Goal: Information Seeking & Learning: Learn about a topic

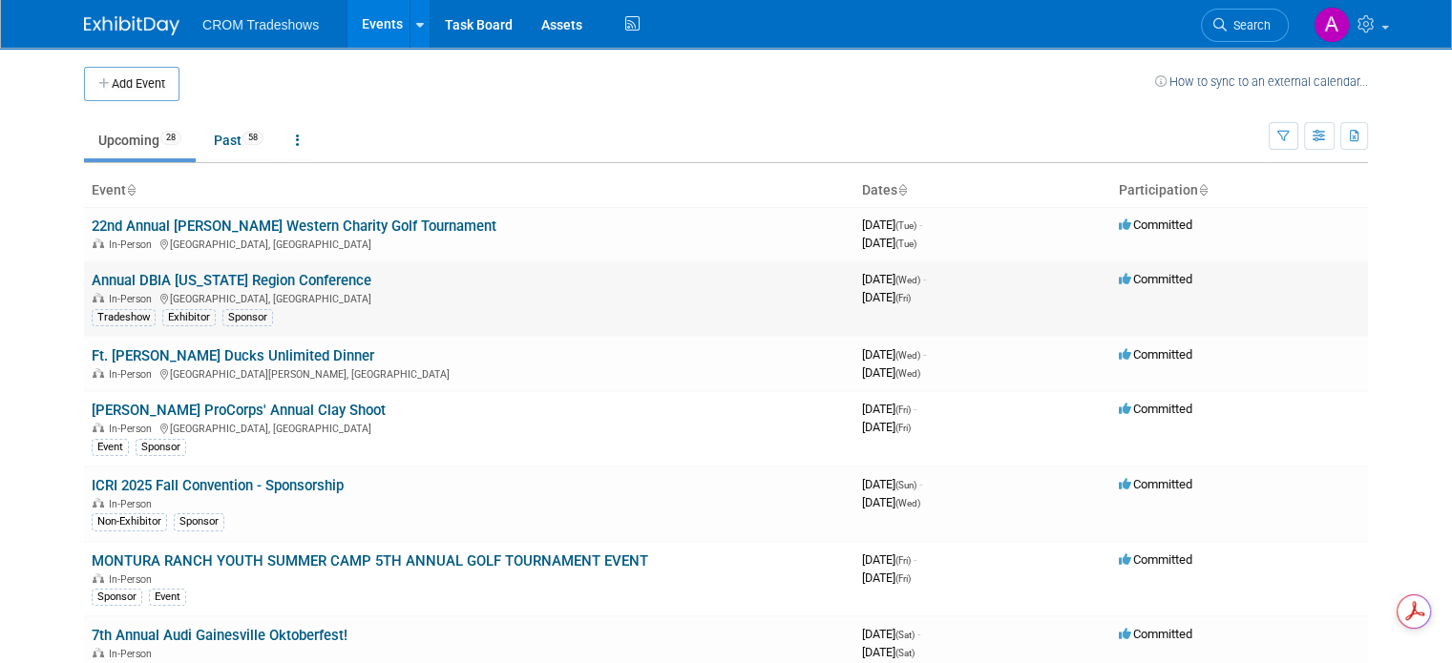
click at [258, 278] on link "Annual DBIA [US_STATE] Region Conference" at bounding box center [232, 280] width 280 height 17
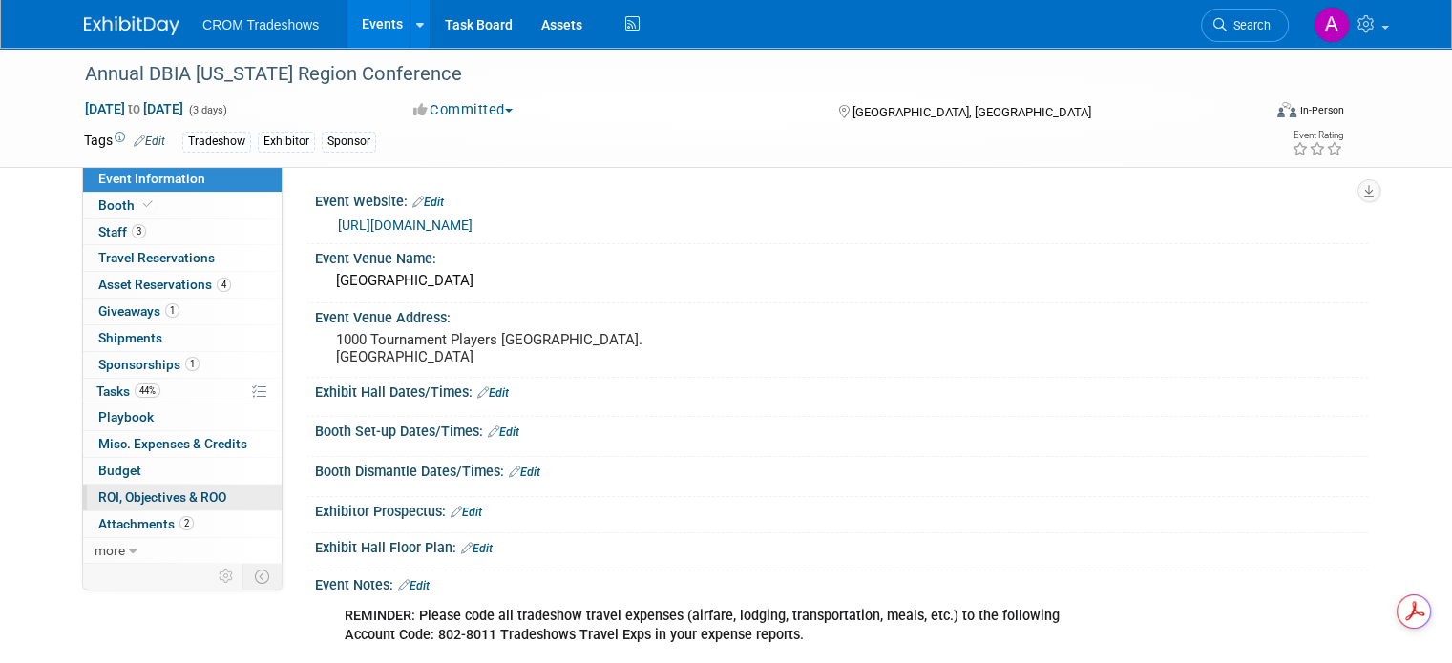
click at [174, 501] on span "ROI, Objectives & ROO 0" at bounding box center [162, 497] width 128 height 15
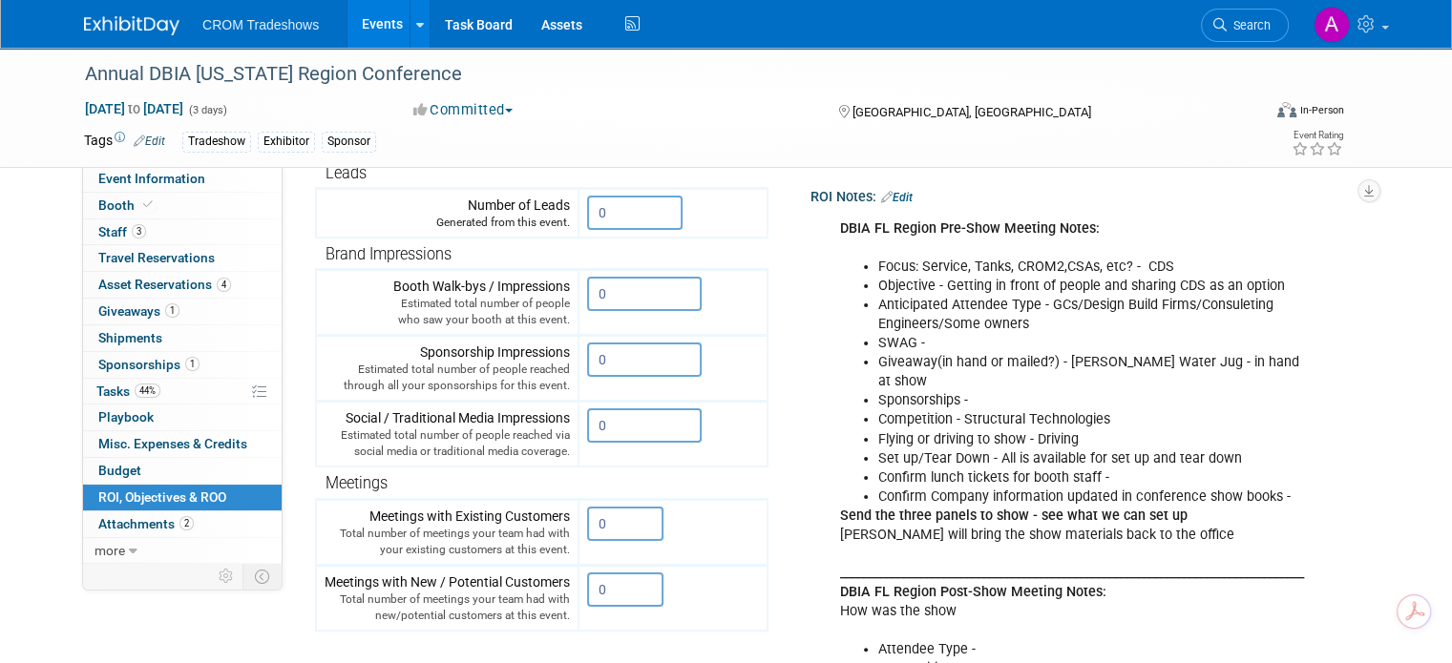
scroll to position [267, 0]
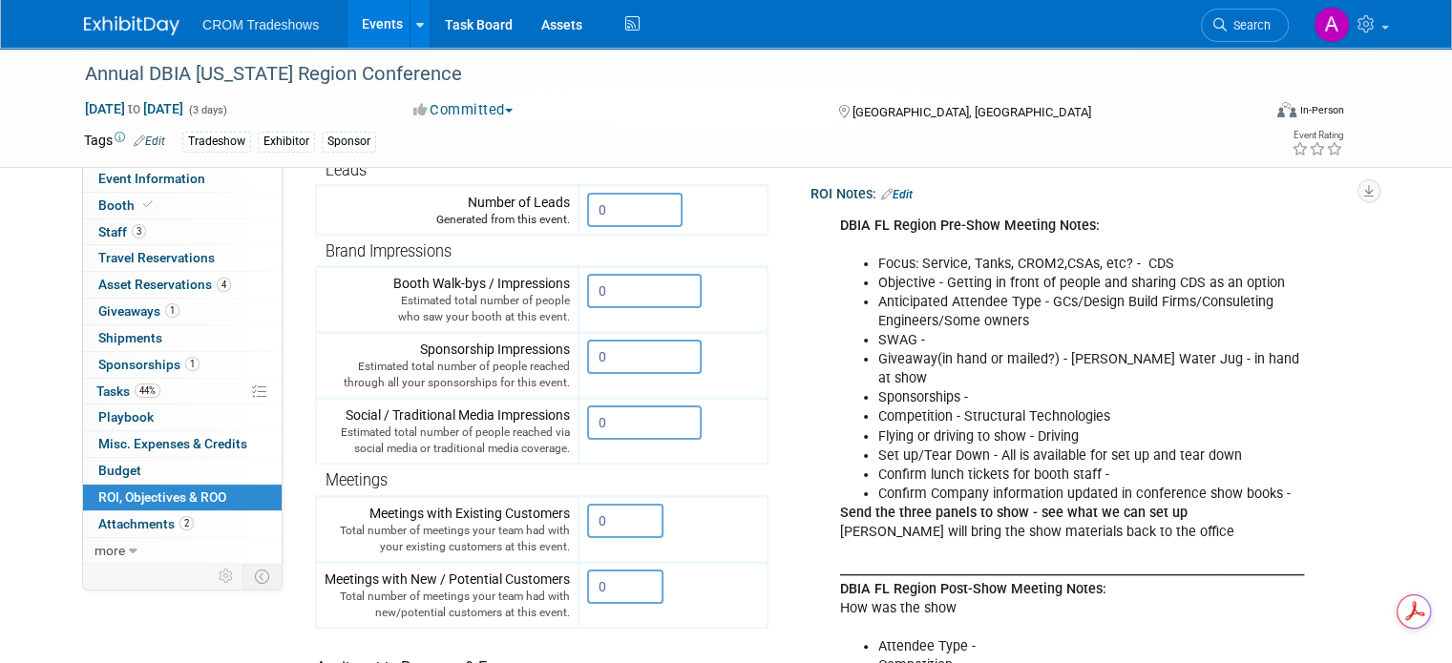
click at [372, 25] on link "Events" at bounding box center [382, 24] width 70 height 48
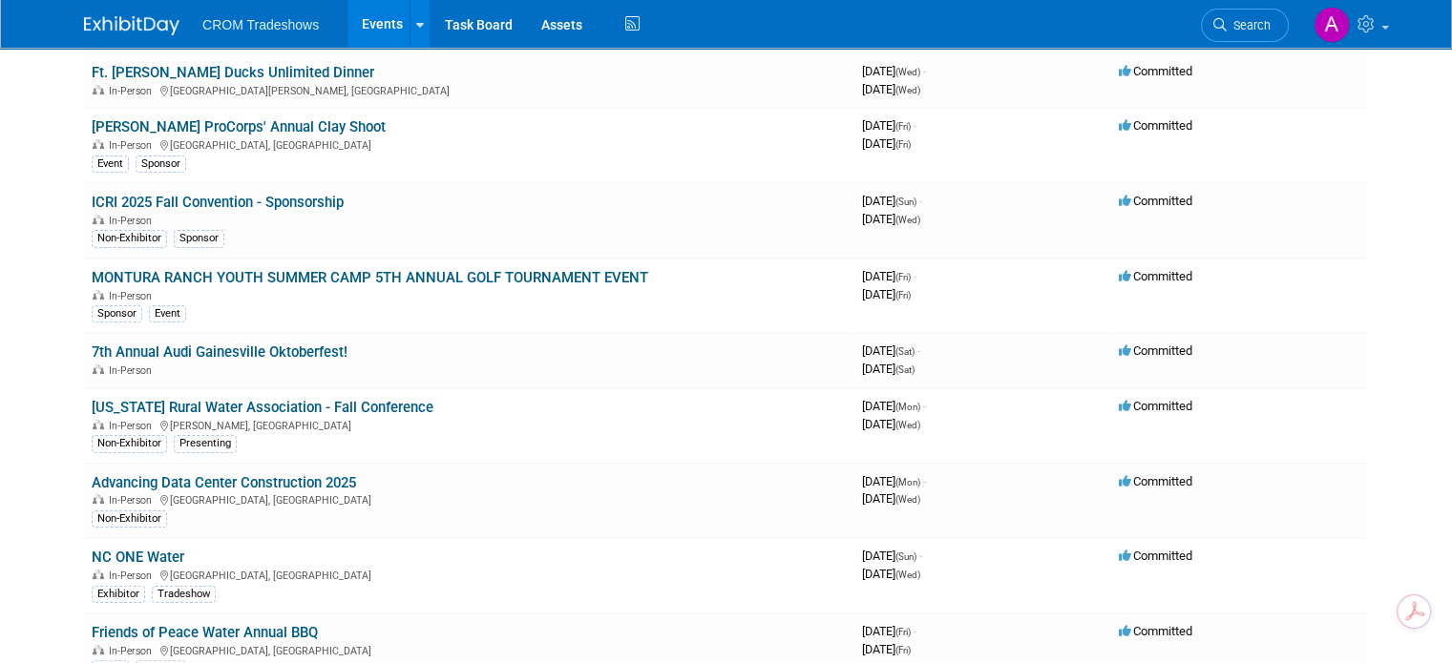
scroll to position [305, 0]
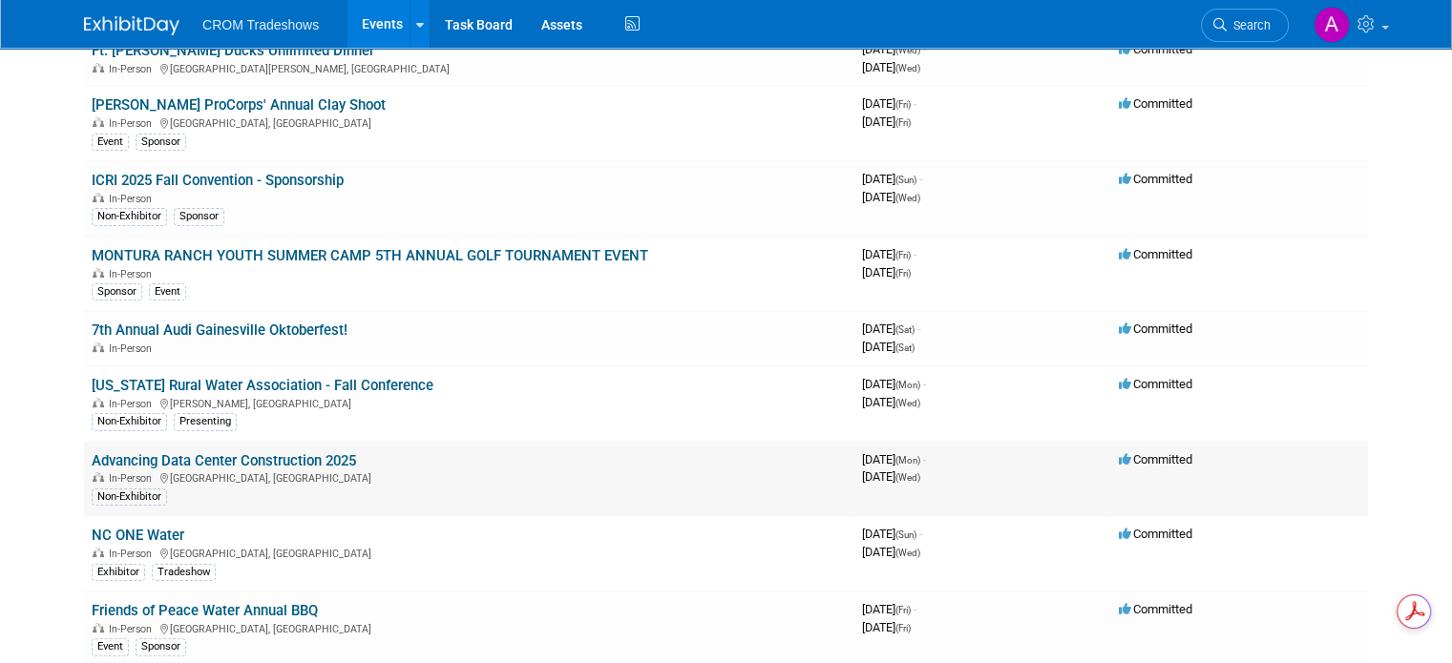
click at [214, 460] on link "Advancing Data Center Construction 2025" at bounding box center [224, 460] width 264 height 17
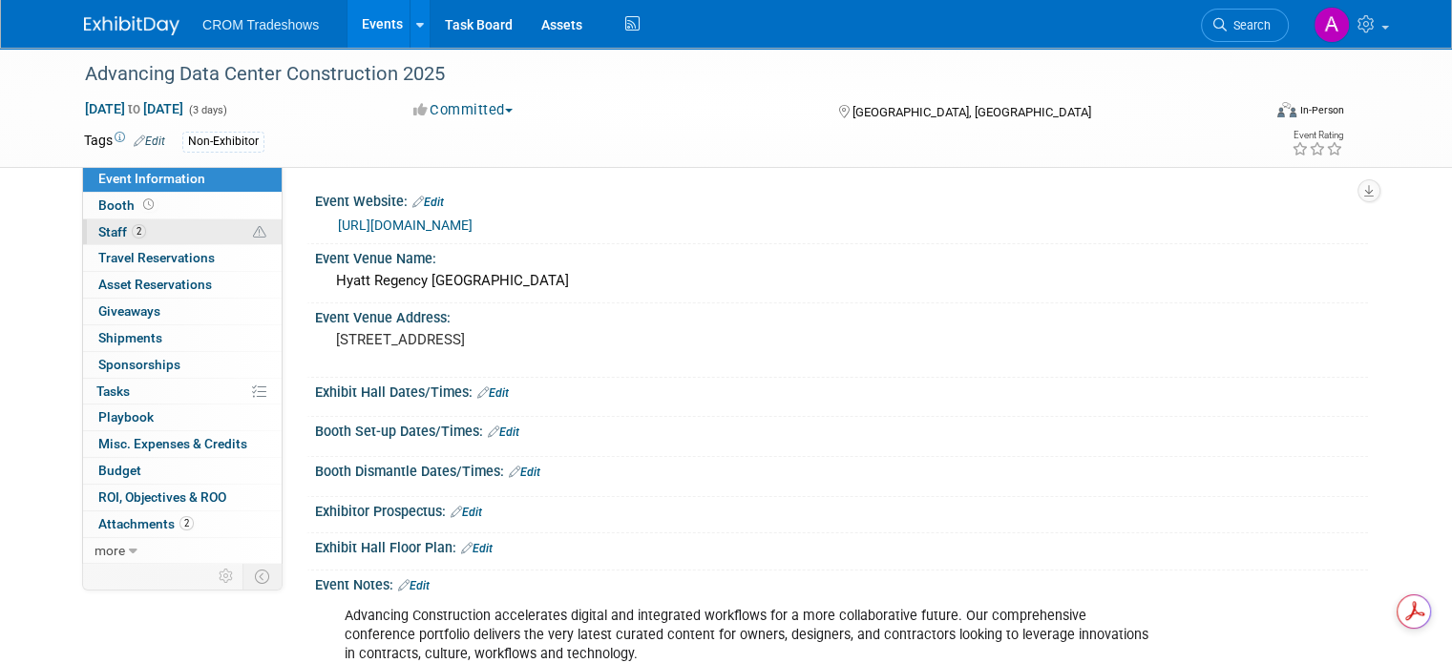
click at [110, 226] on span "Staff 2" at bounding box center [122, 231] width 48 height 15
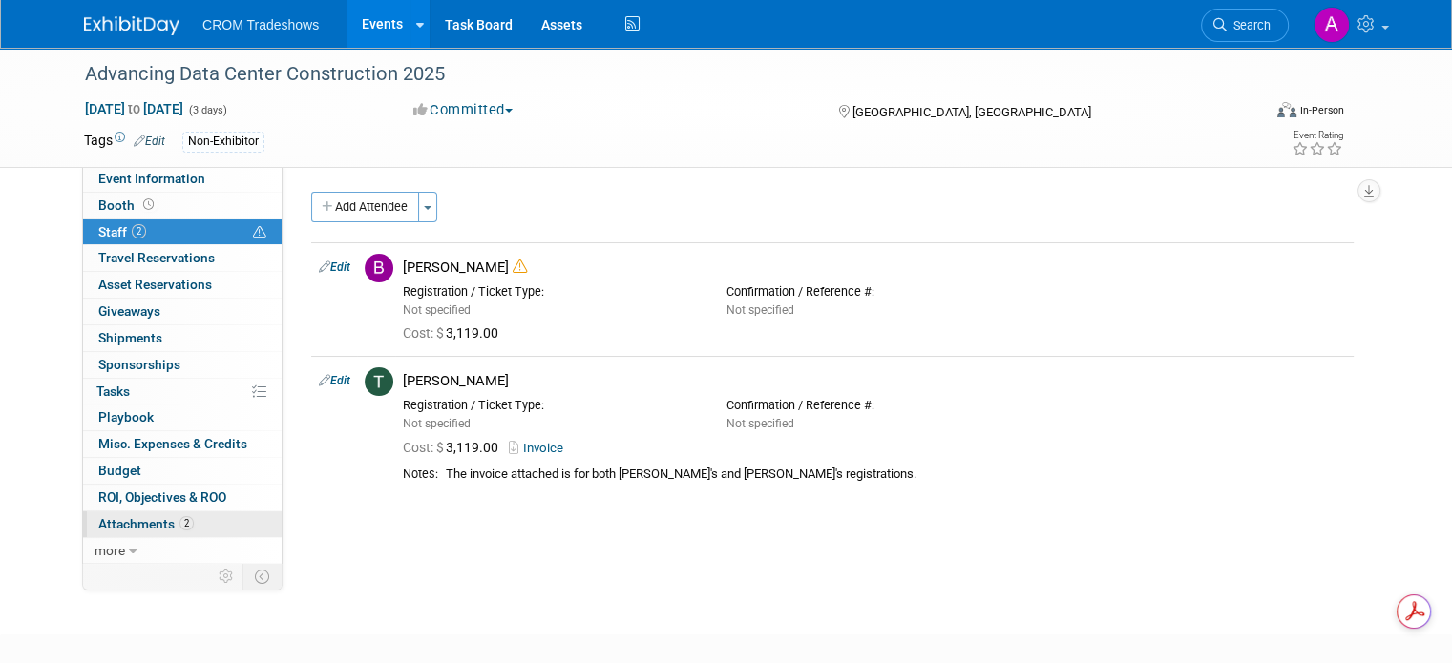
click at [138, 530] on span "Attachments 2" at bounding box center [145, 523] width 95 height 15
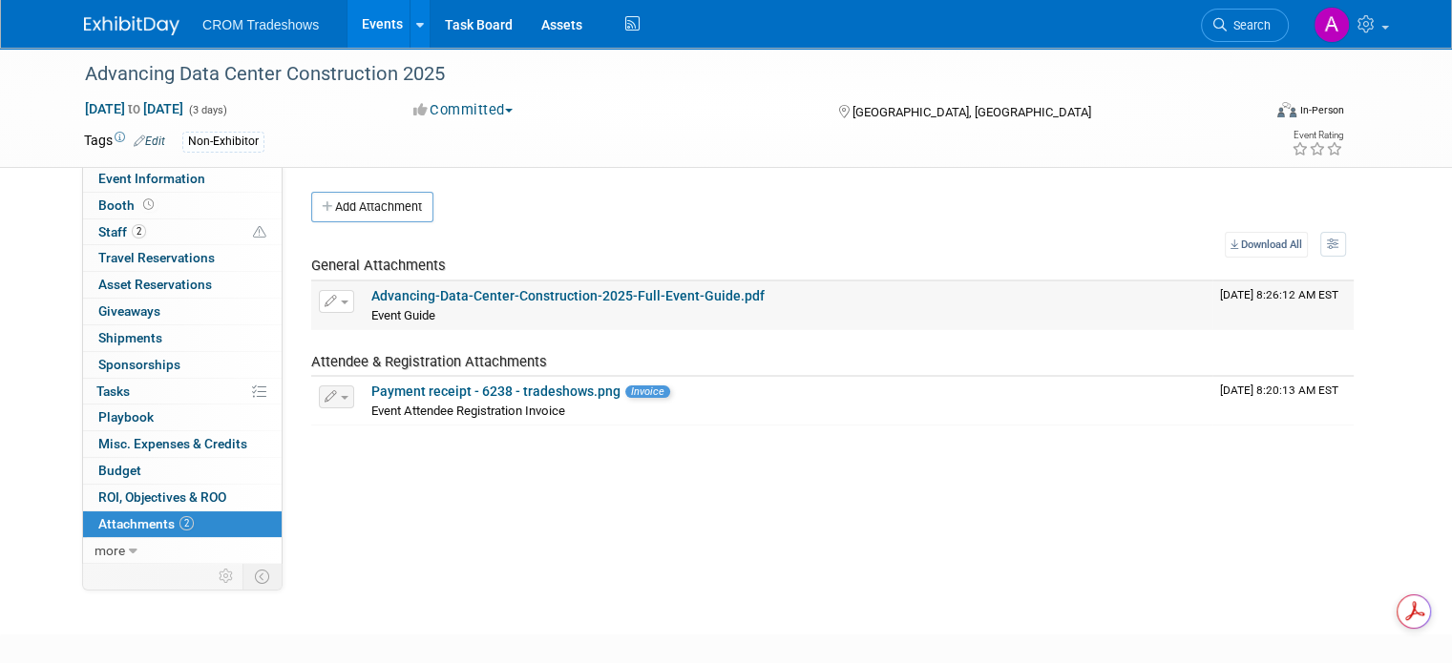
click at [552, 293] on link "Advancing-Data-Center-Construction-2025-Full-Event-Guide.pdf" at bounding box center [567, 295] width 393 height 15
click at [375, 15] on link "Events" at bounding box center [382, 24] width 70 height 48
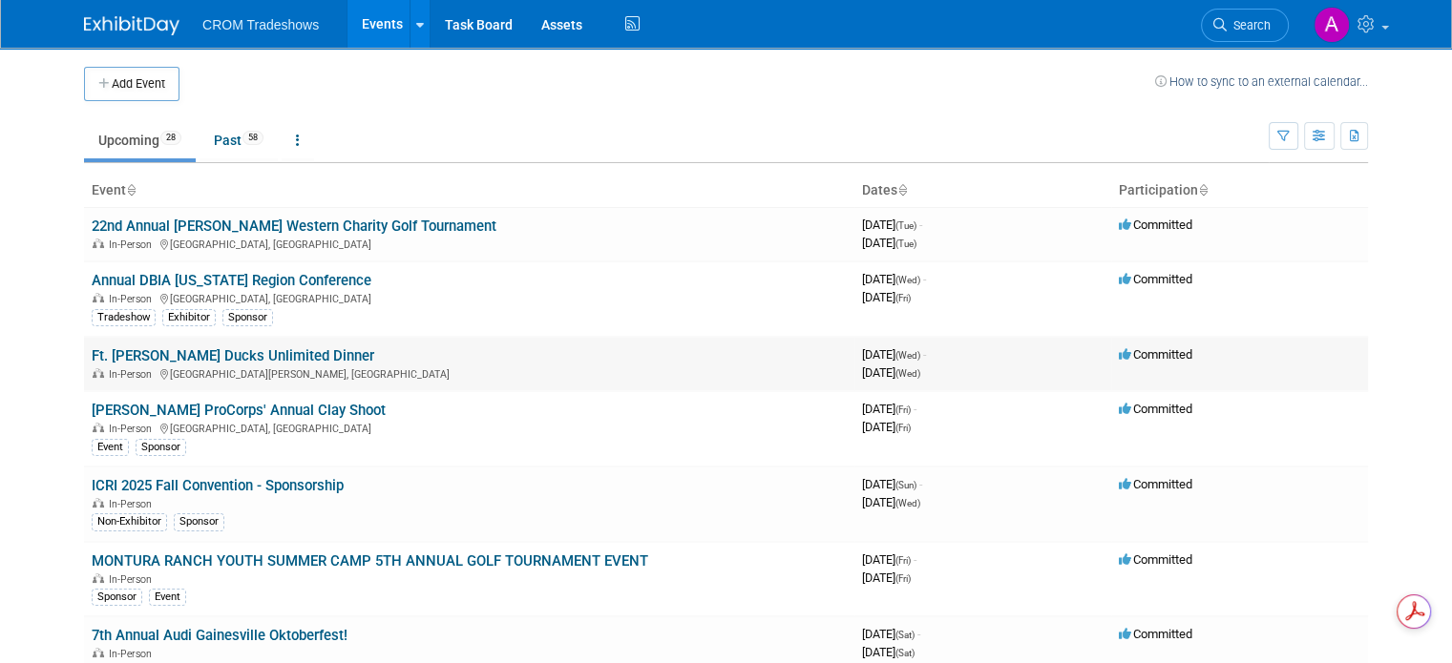
click at [191, 349] on link "Ft. [PERSON_NAME] Ducks Unlimited Dinner" at bounding box center [233, 355] width 283 height 17
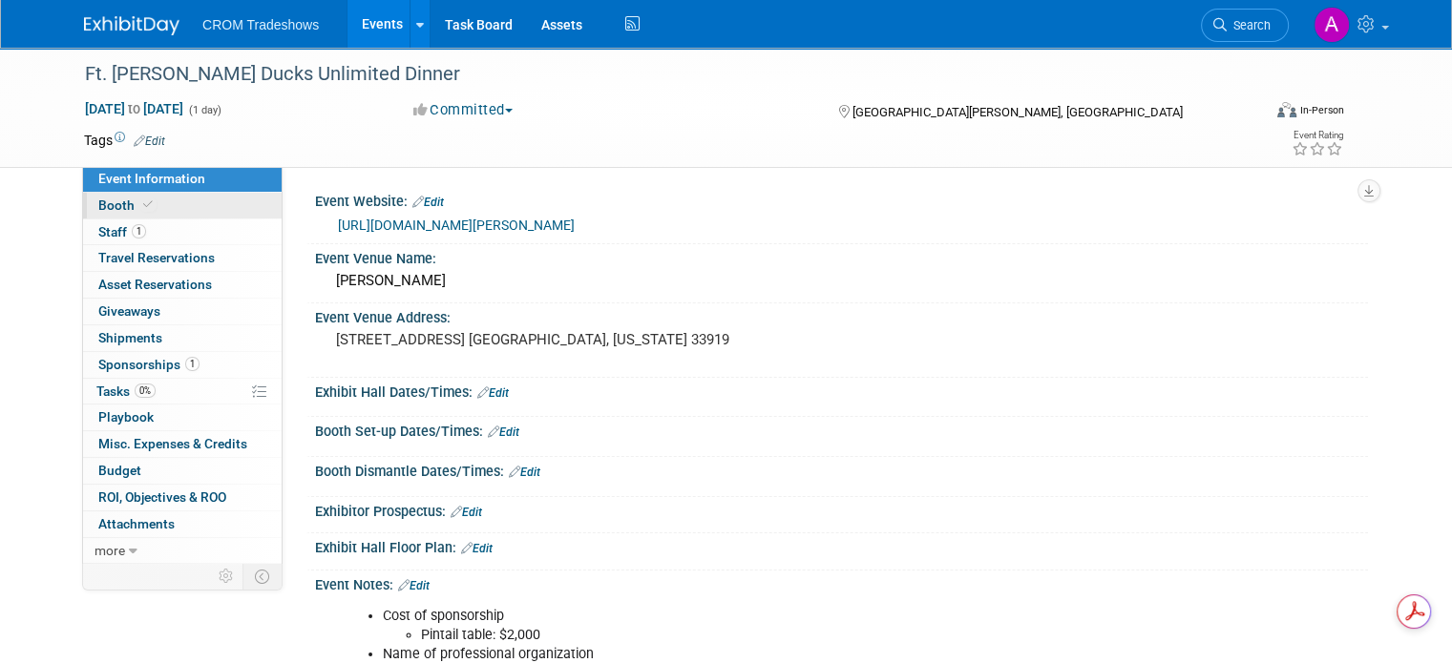
click at [99, 216] on link "Booth" at bounding box center [182, 206] width 199 height 26
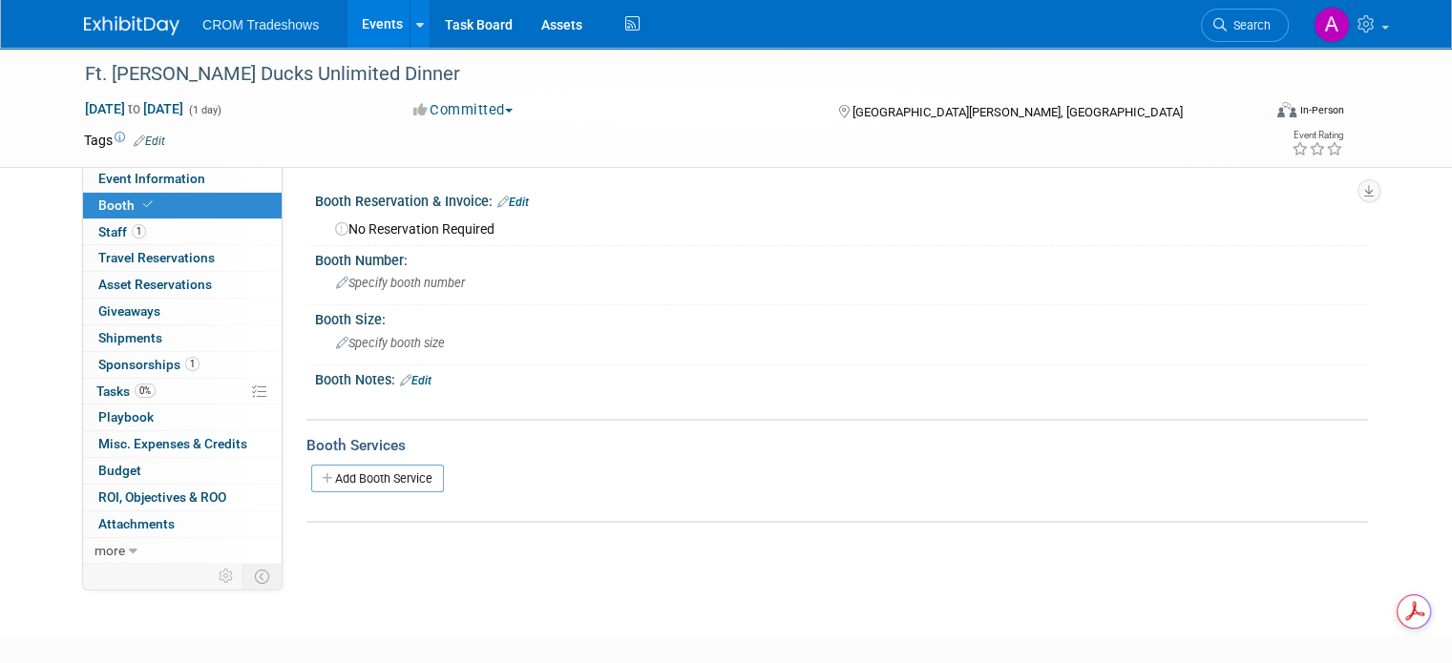
click at [99, 216] on link "Booth" at bounding box center [182, 206] width 199 height 26
click at [98, 228] on span "Staff 1" at bounding box center [122, 231] width 48 height 15
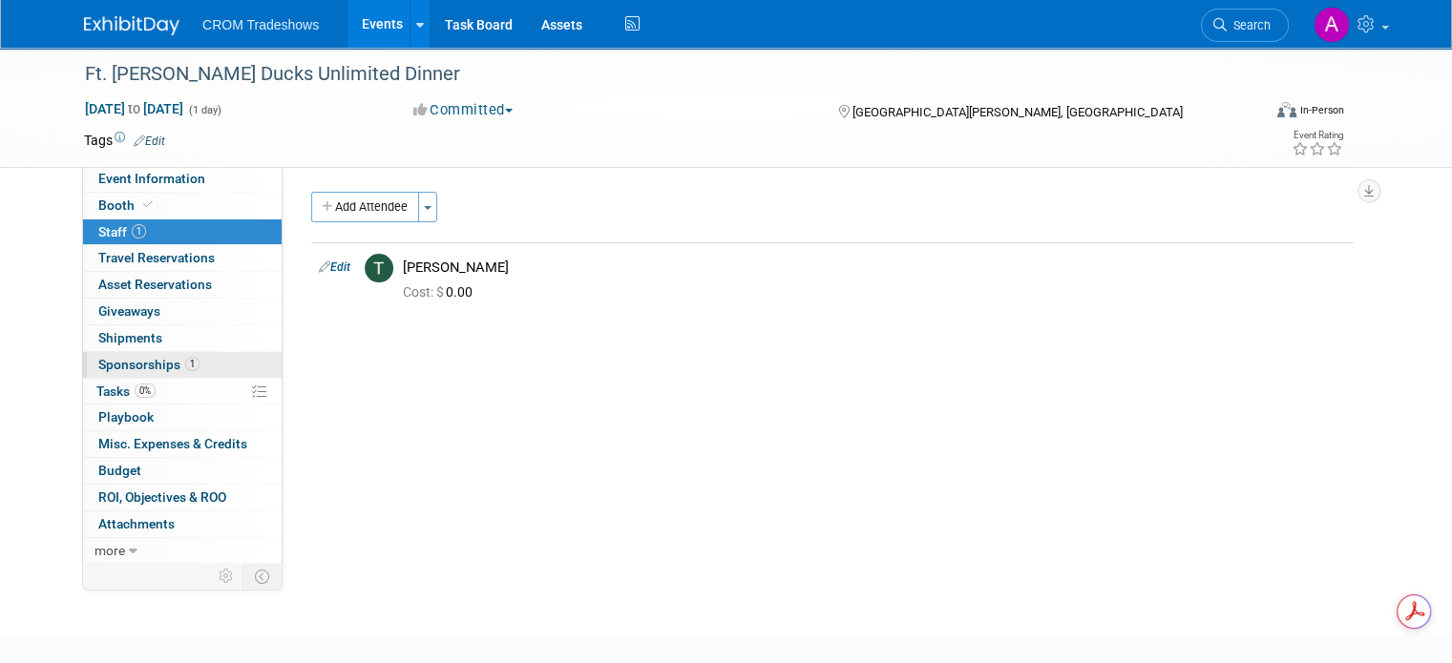
click at [104, 362] on span "Sponsorships 1" at bounding box center [148, 364] width 101 height 15
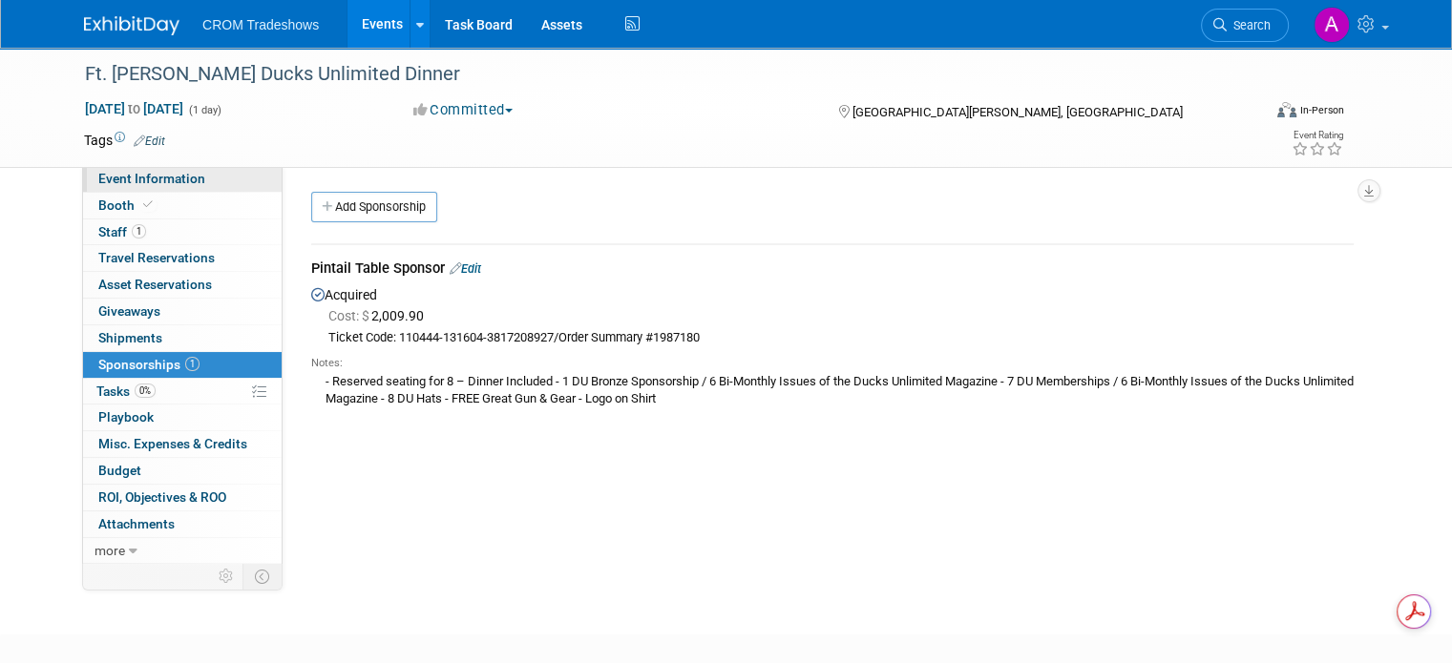
click at [162, 173] on span "Event Information" at bounding box center [151, 178] width 107 height 15
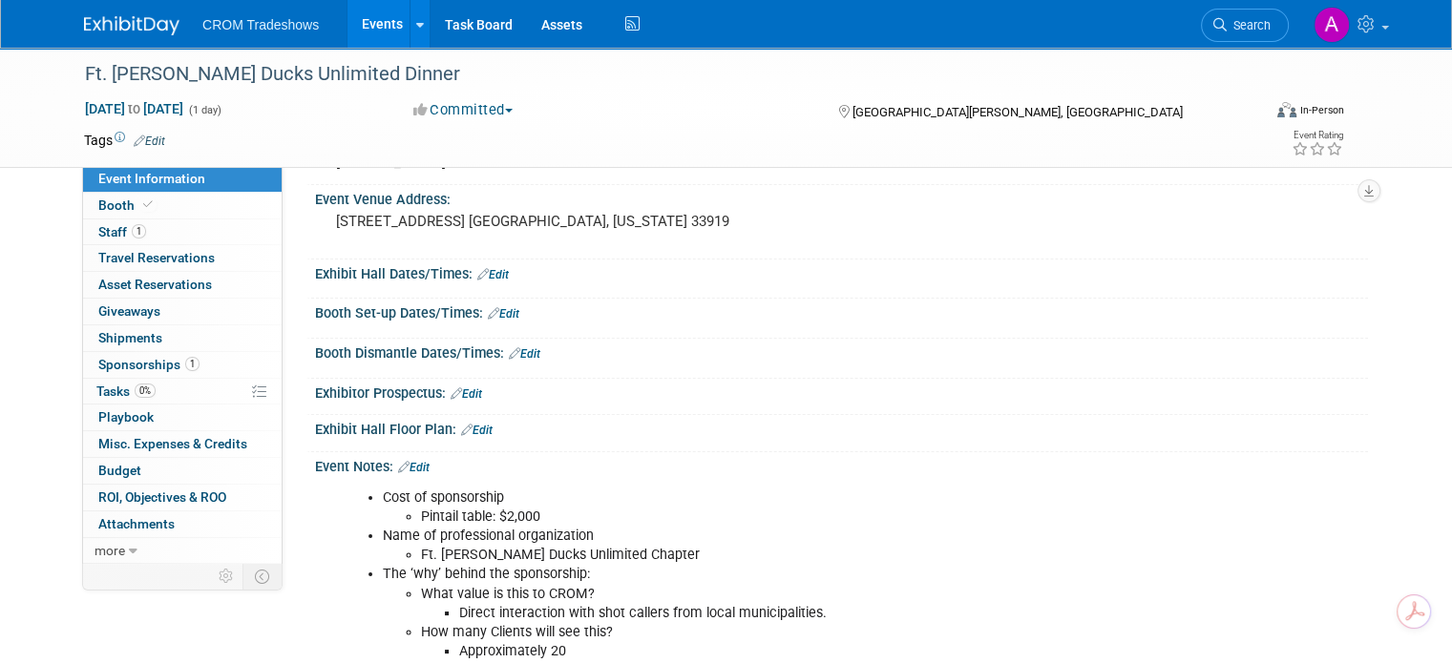
scroll to position [153, 0]
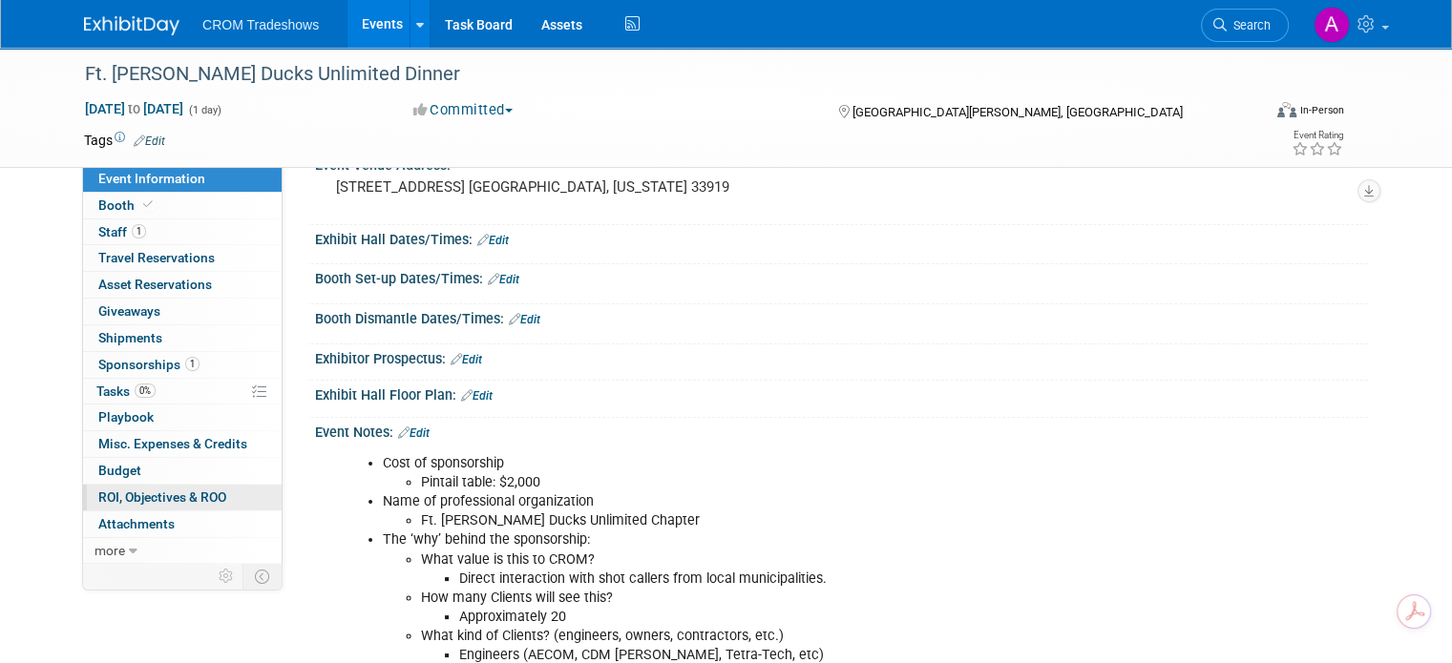
click at [175, 494] on span "ROI, Objectives & ROO 0" at bounding box center [162, 497] width 128 height 15
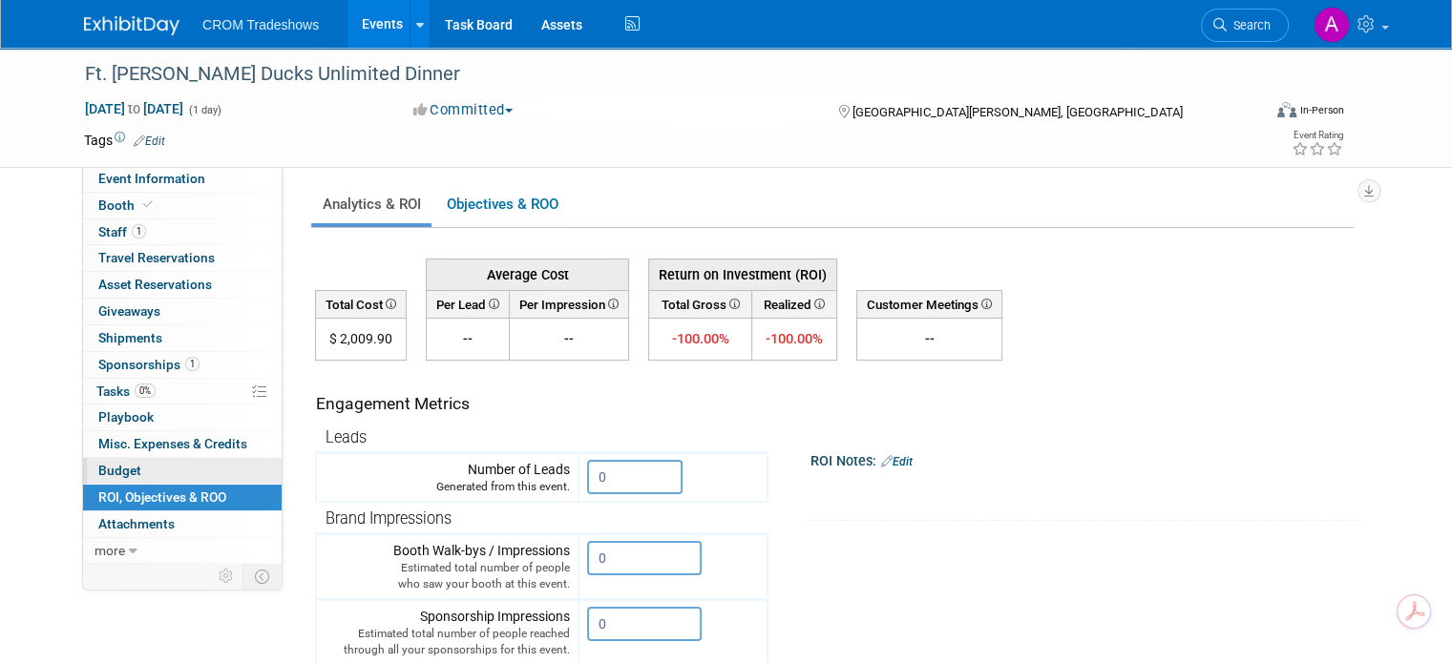
click at [140, 461] on link "Budget" at bounding box center [182, 471] width 199 height 26
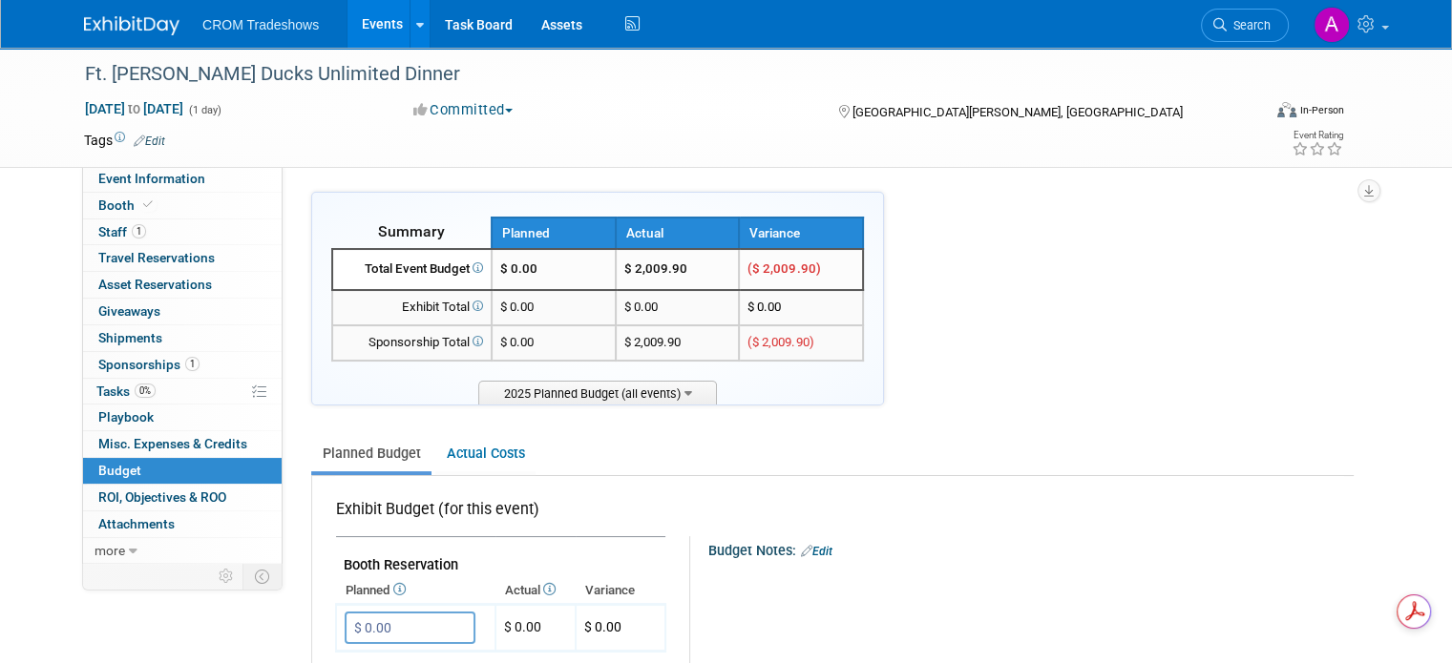
click at [366, 19] on link "Events" at bounding box center [382, 24] width 70 height 48
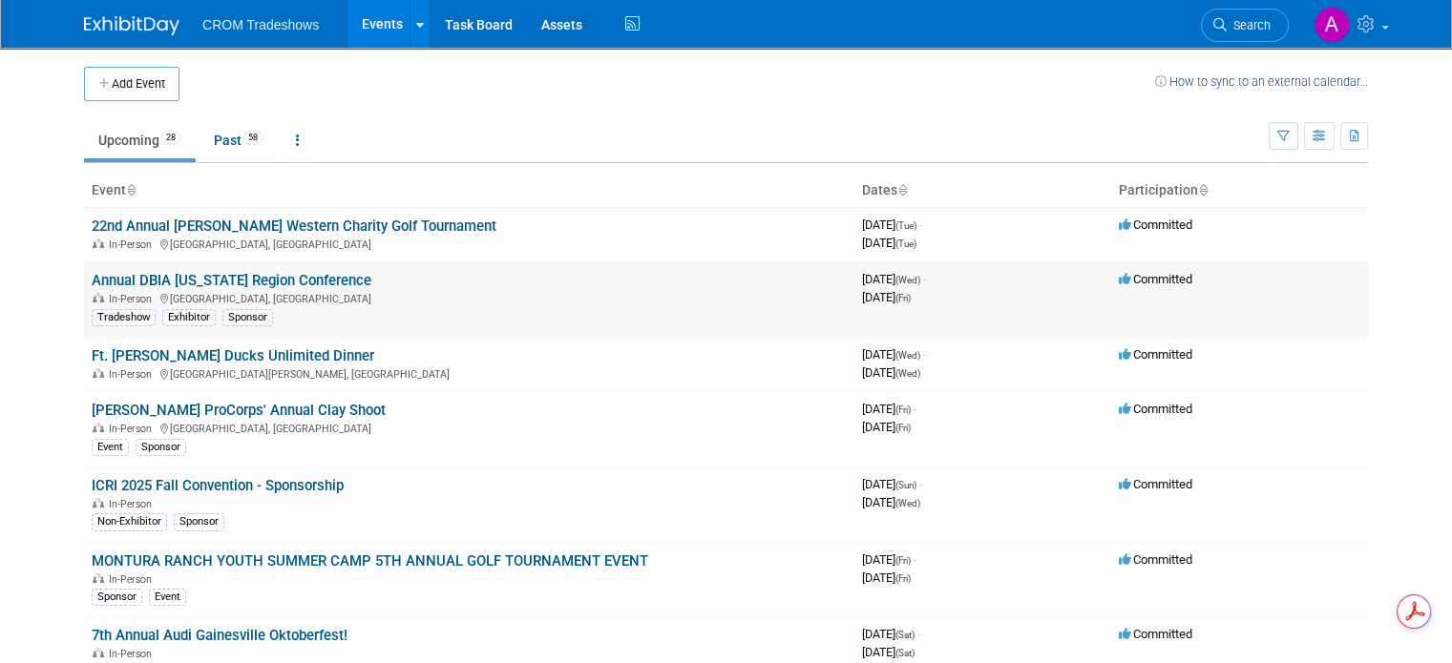
click at [176, 278] on link "Annual DBIA [US_STATE] Region Conference" at bounding box center [232, 280] width 280 height 17
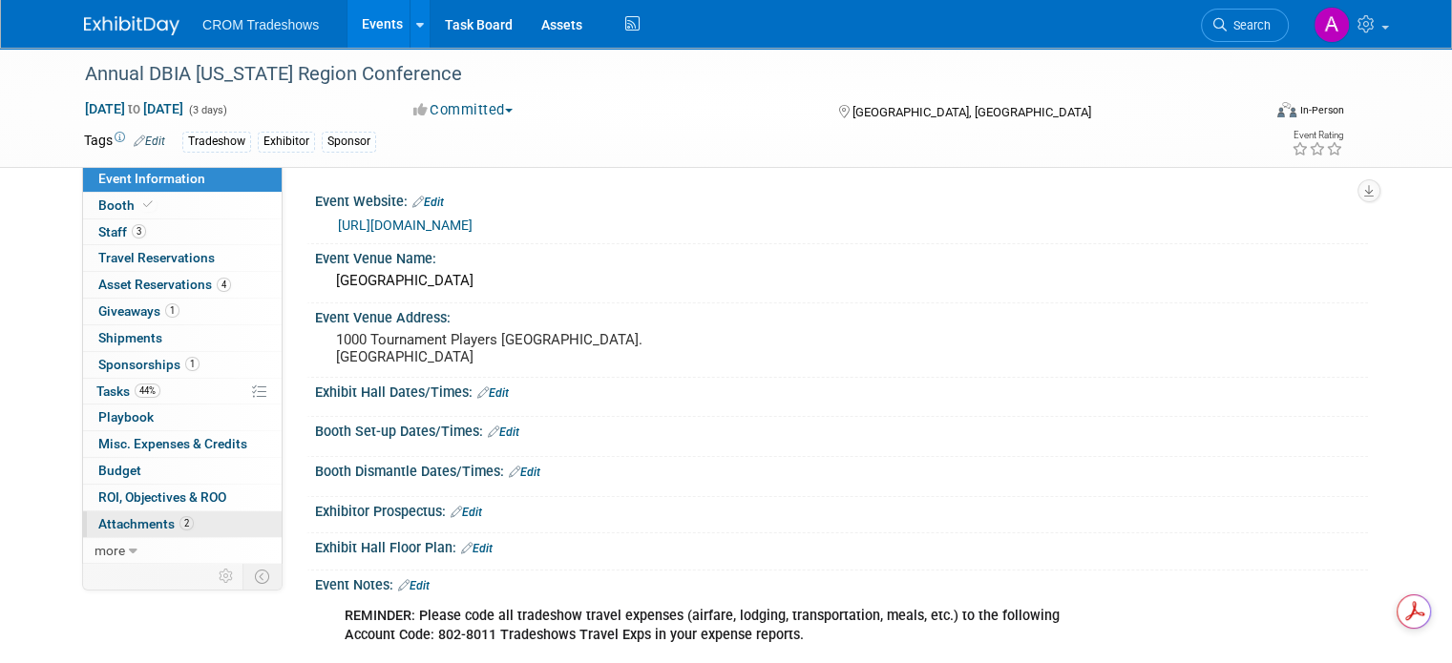
click at [118, 520] on span "Attachments 2" at bounding box center [145, 523] width 95 height 15
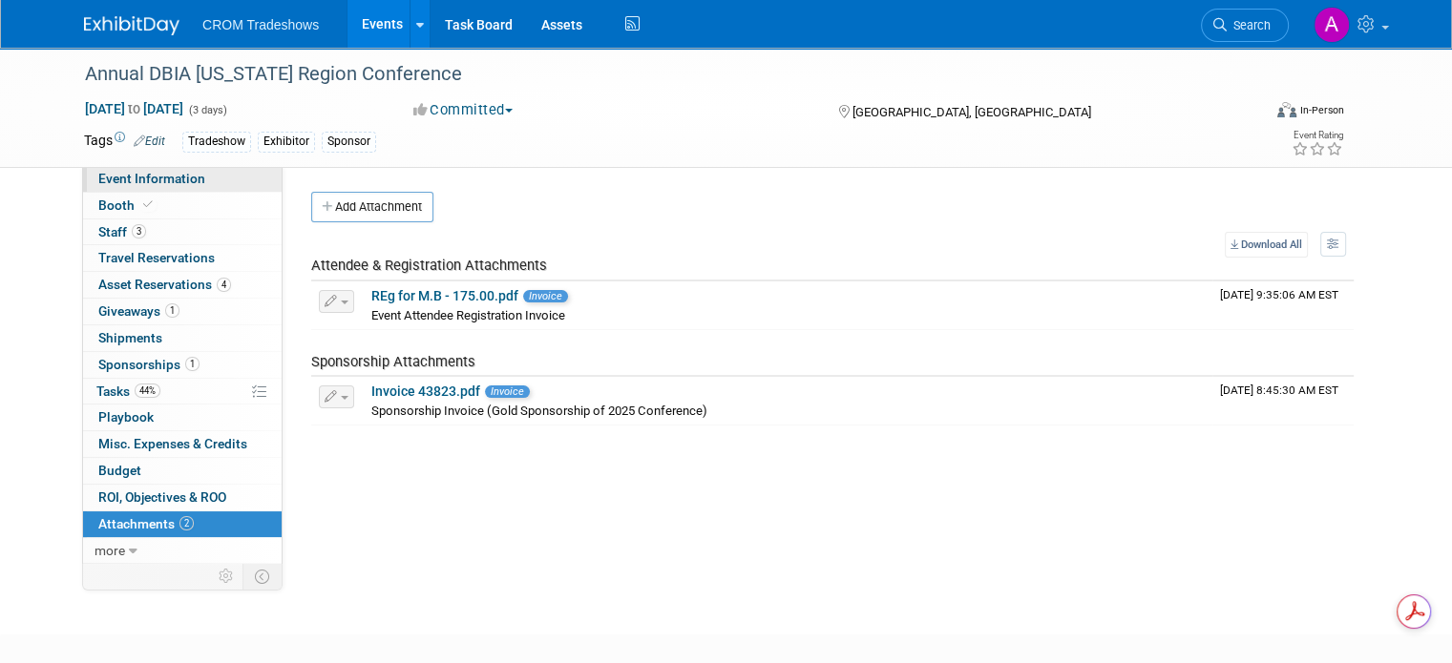
click at [135, 175] on span "Event Information" at bounding box center [151, 178] width 107 height 15
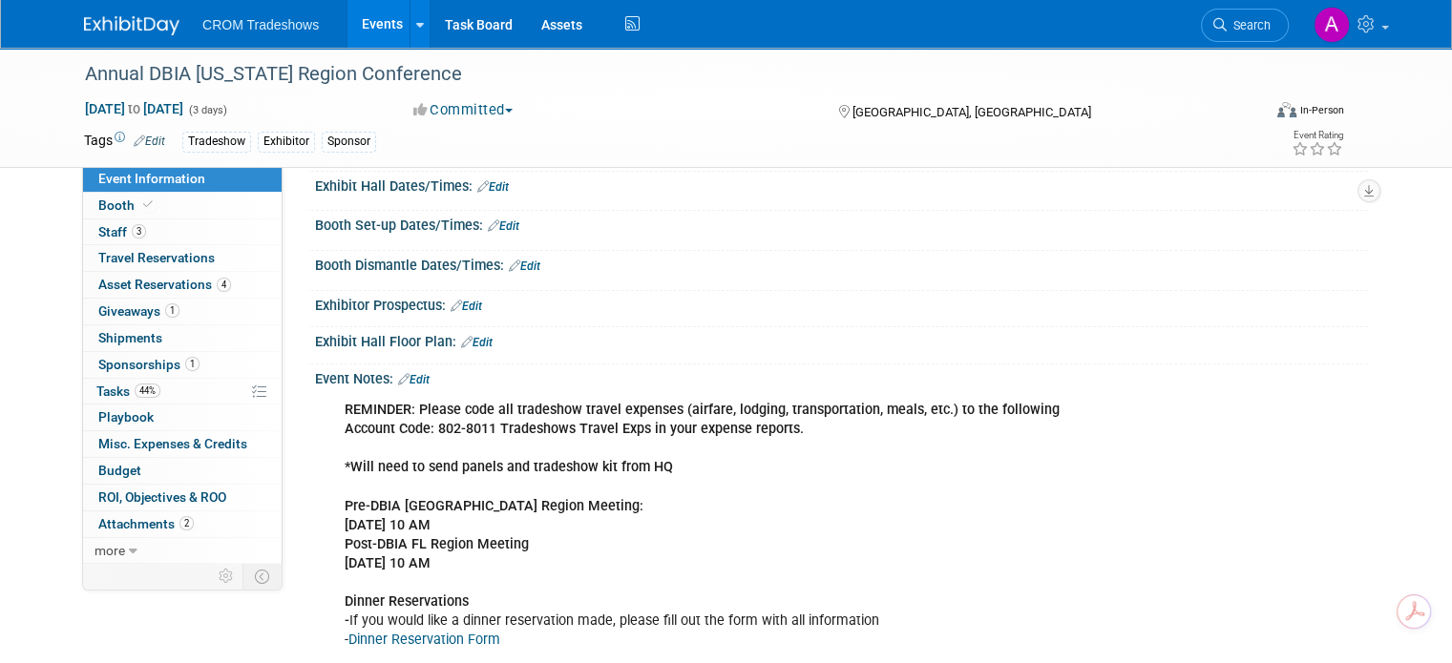
scroll to position [412, 0]
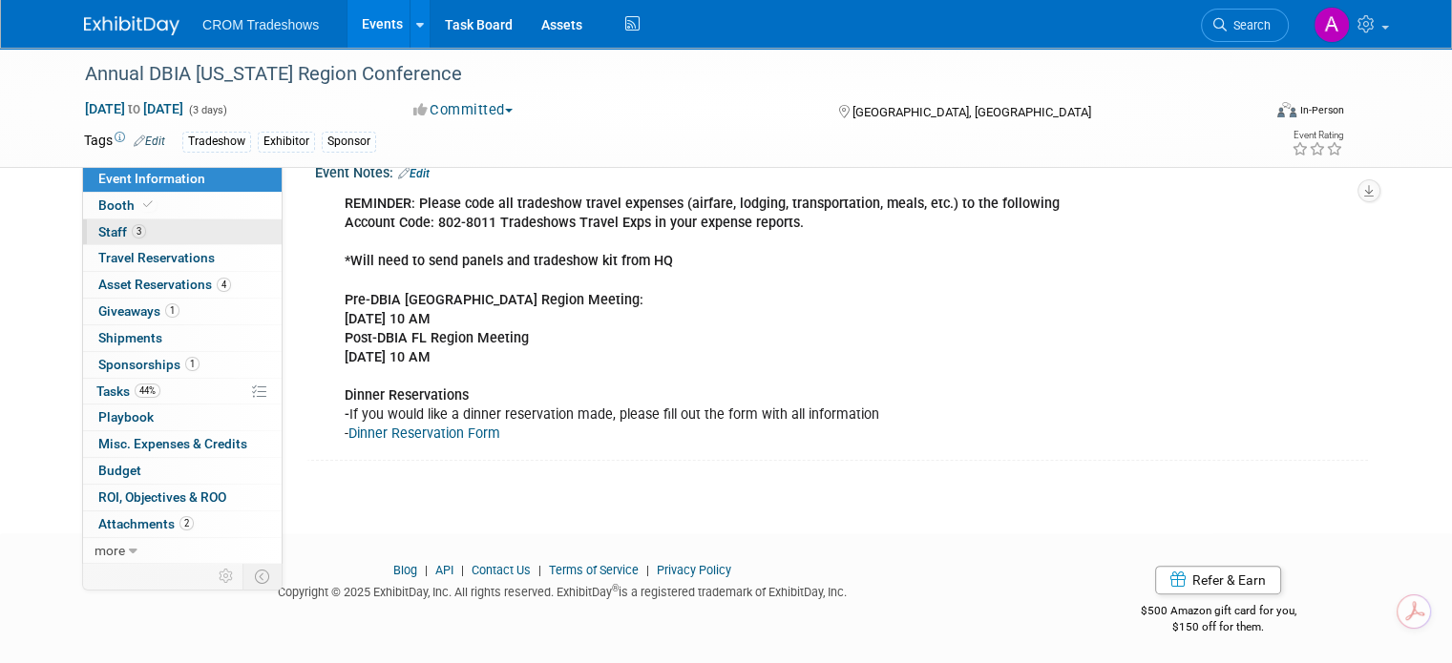
click at [111, 224] on span "Staff 3" at bounding box center [122, 231] width 48 height 15
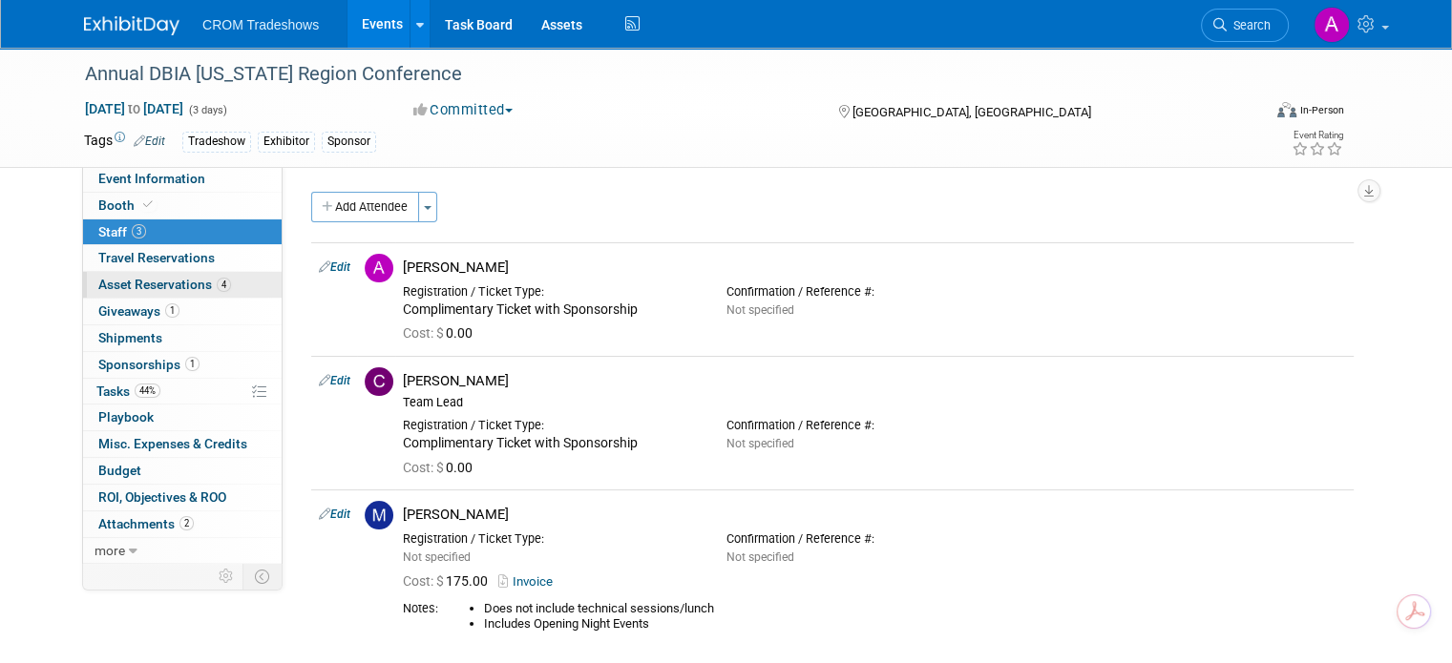
click at [125, 295] on link "4 Asset Reservations 4" at bounding box center [182, 285] width 199 height 26
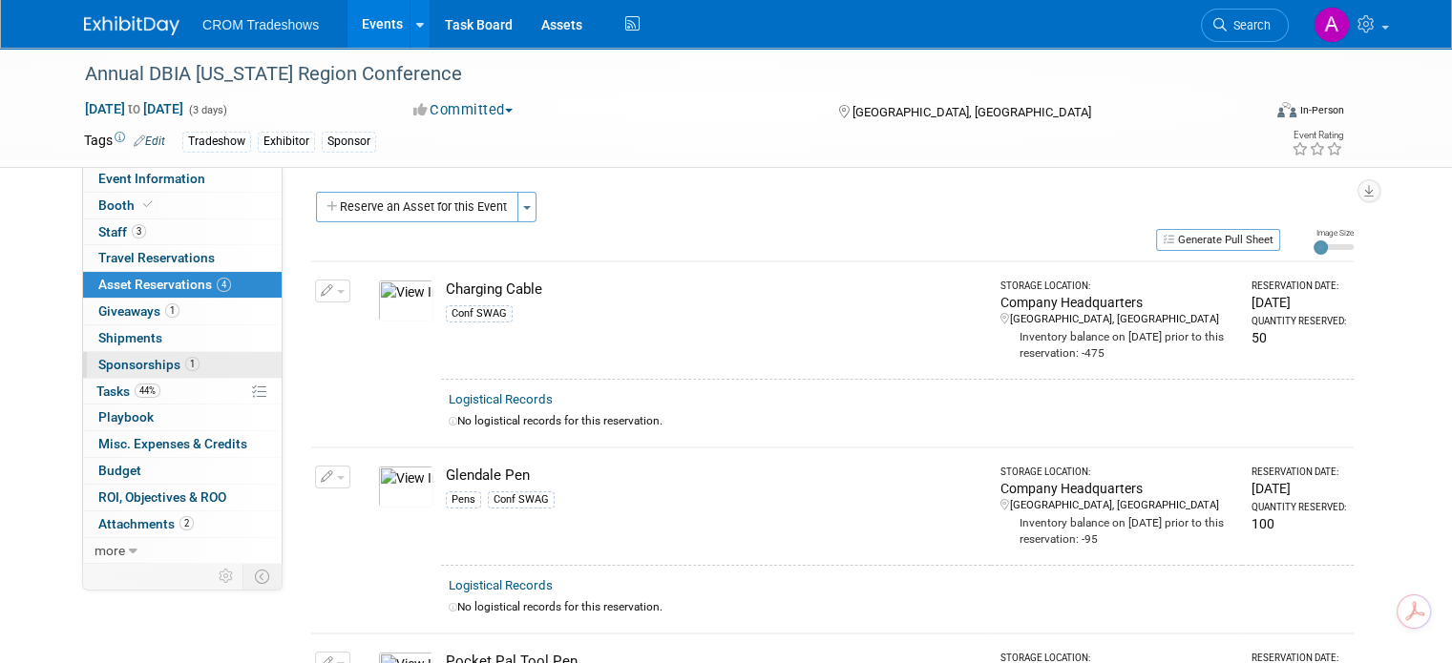
click at [145, 359] on span "Sponsorships 1" at bounding box center [148, 364] width 101 height 15
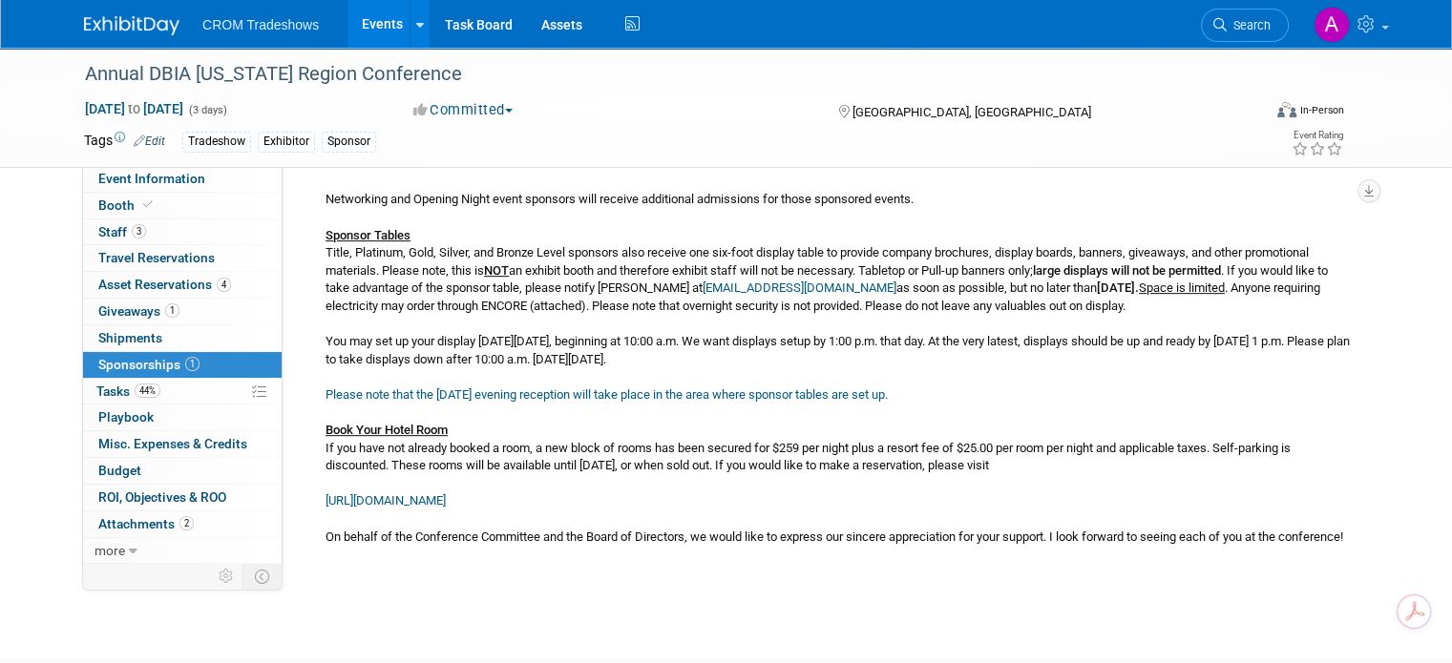
scroll to position [764, 0]
click at [98, 224] on span "Staff 3" at bounding box center [122, 231] width 48 height 15
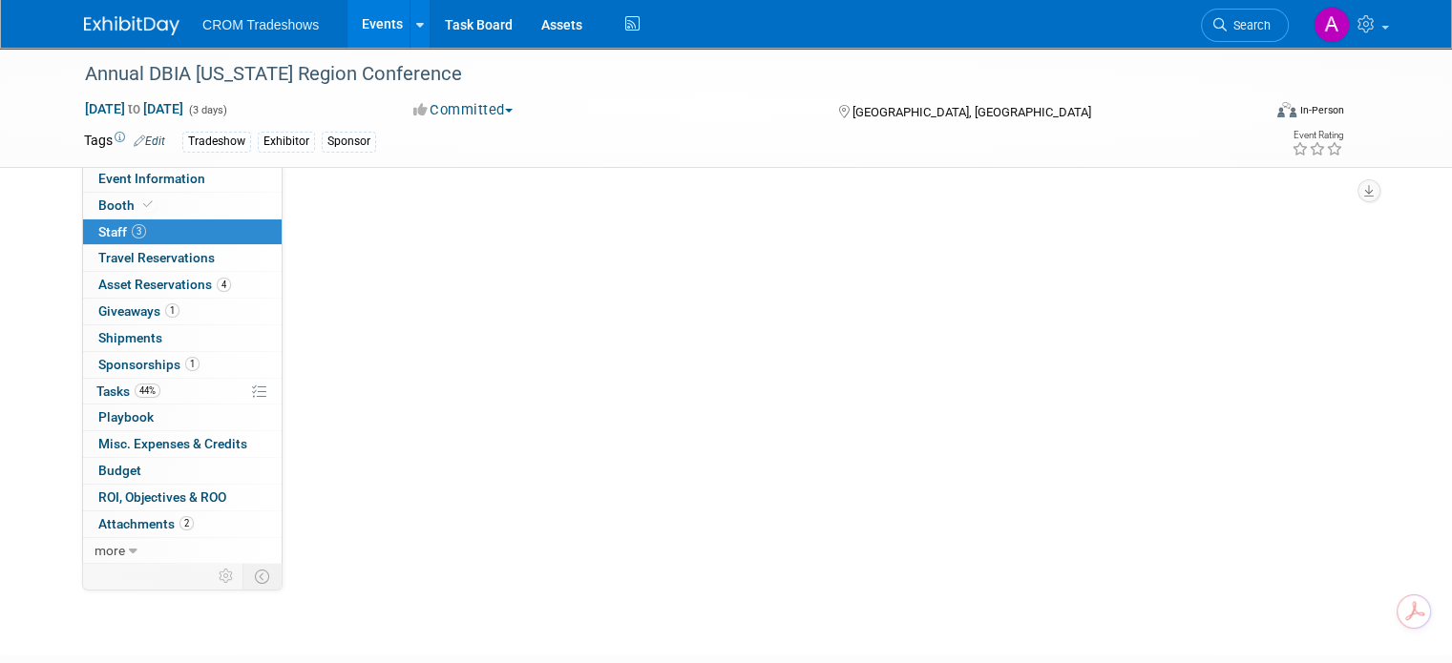
scroll to position [0, 0]
